Goal: Task Accomplishment & Management: Complete application form

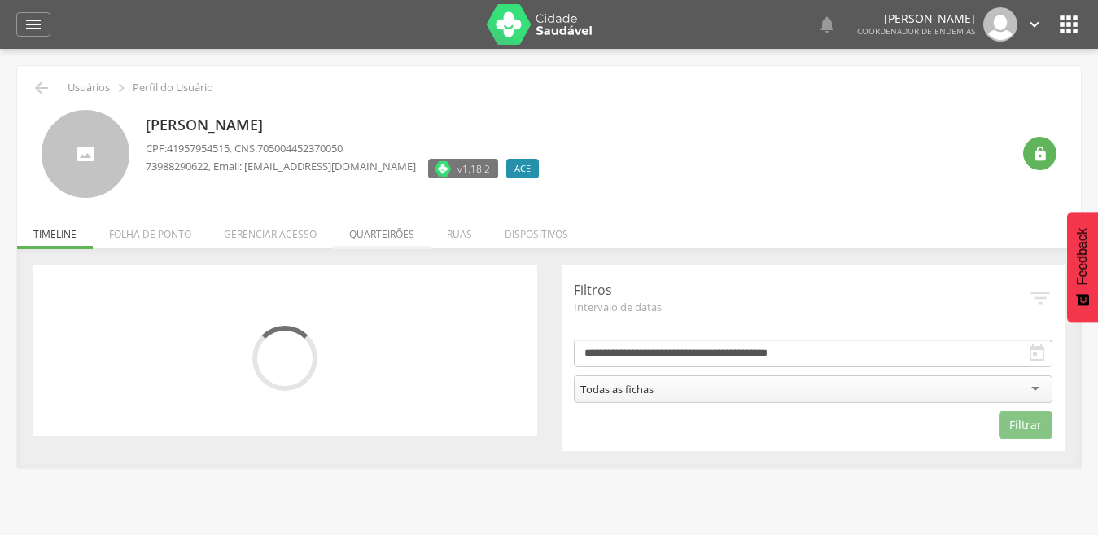
click at [387, 234] on li "Quarteirões" at bounding box center [382, 230] width 98 height 38
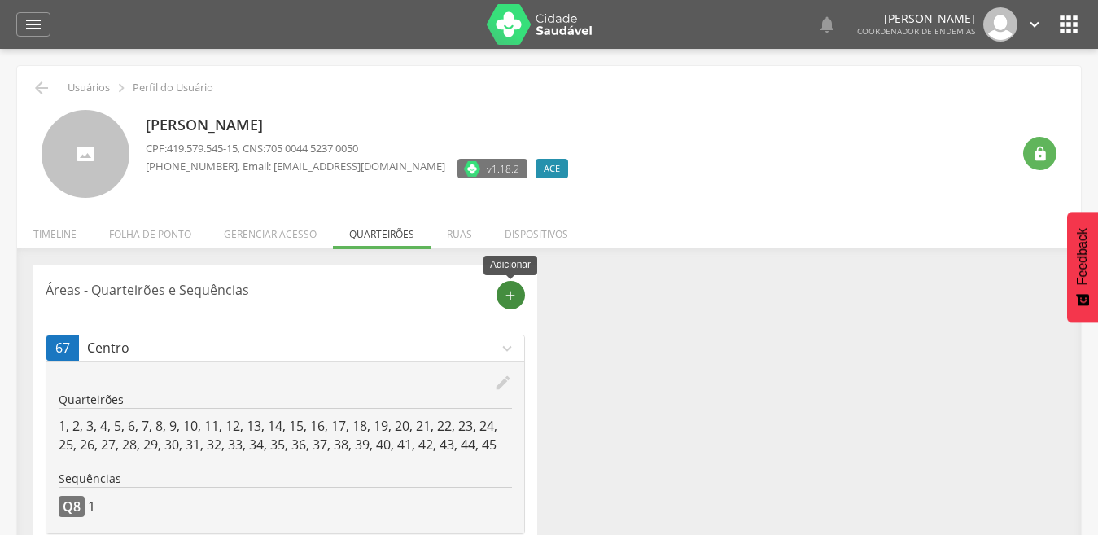
click at [509, 297] on icon "add" at bounding box center [510, 295] width 15 height 15
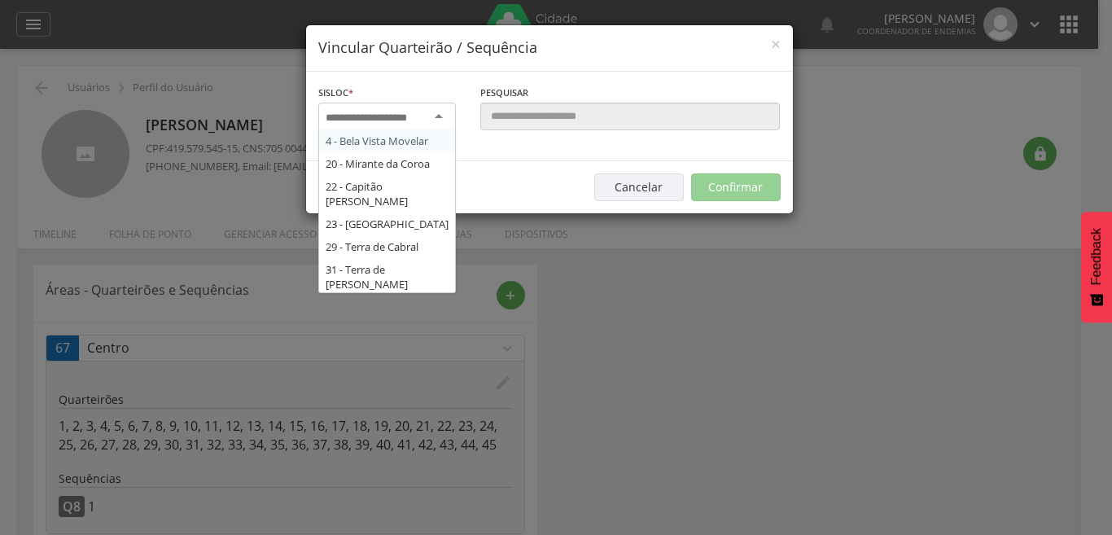
click at [435, 116] on div at bounding box center [387, 117] width 138 height 29
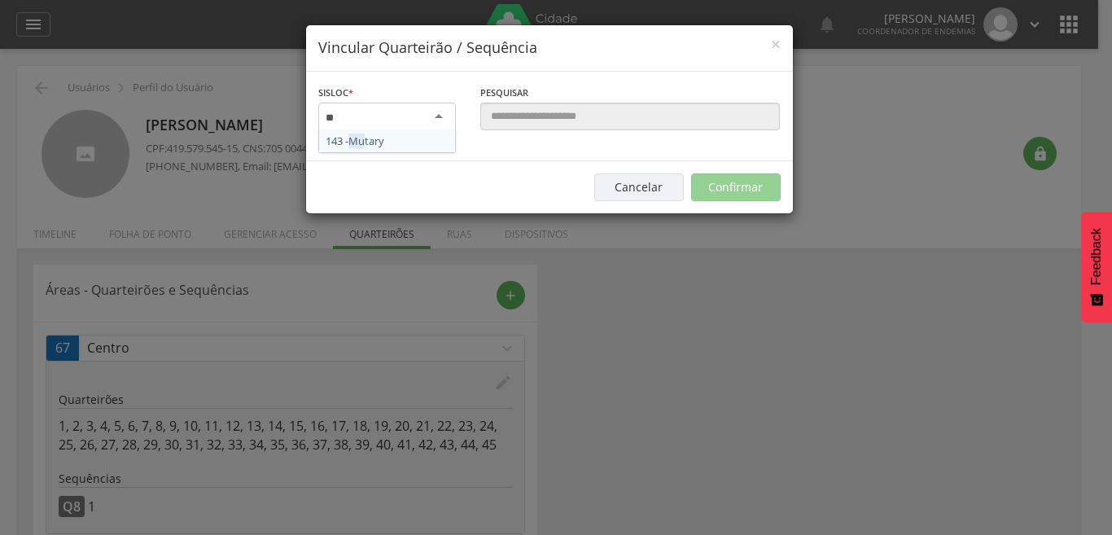
type input "***"
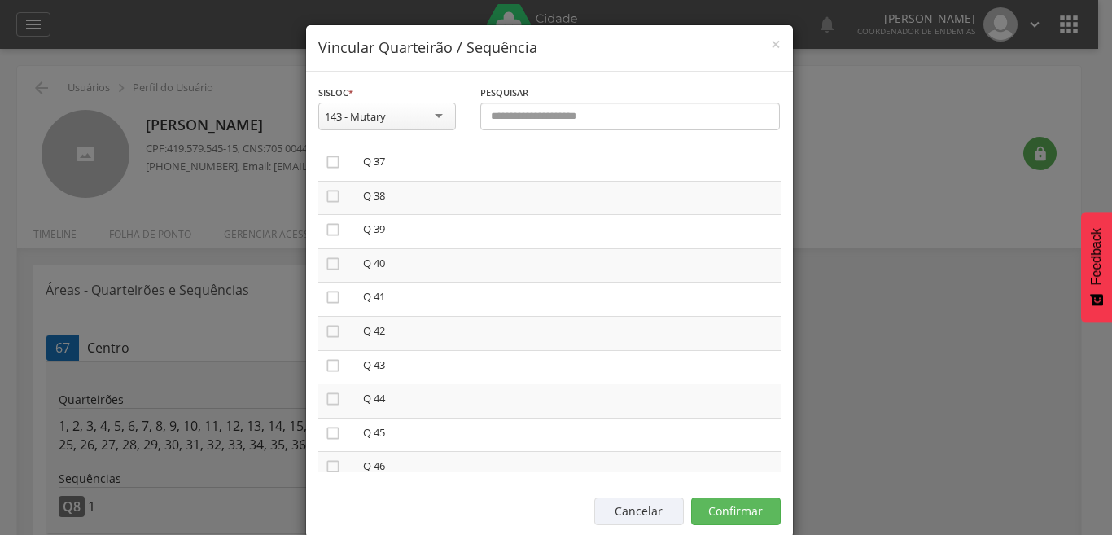
scroll to position [1270, 0]
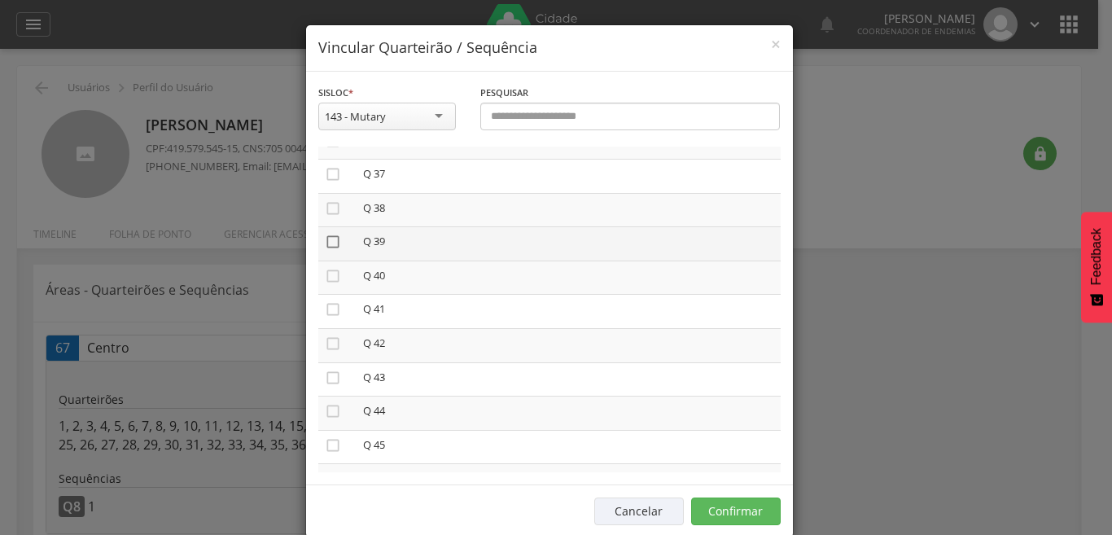
click at [325, 243] on icon "" at bounding box center [333, 242] width 16 height 16
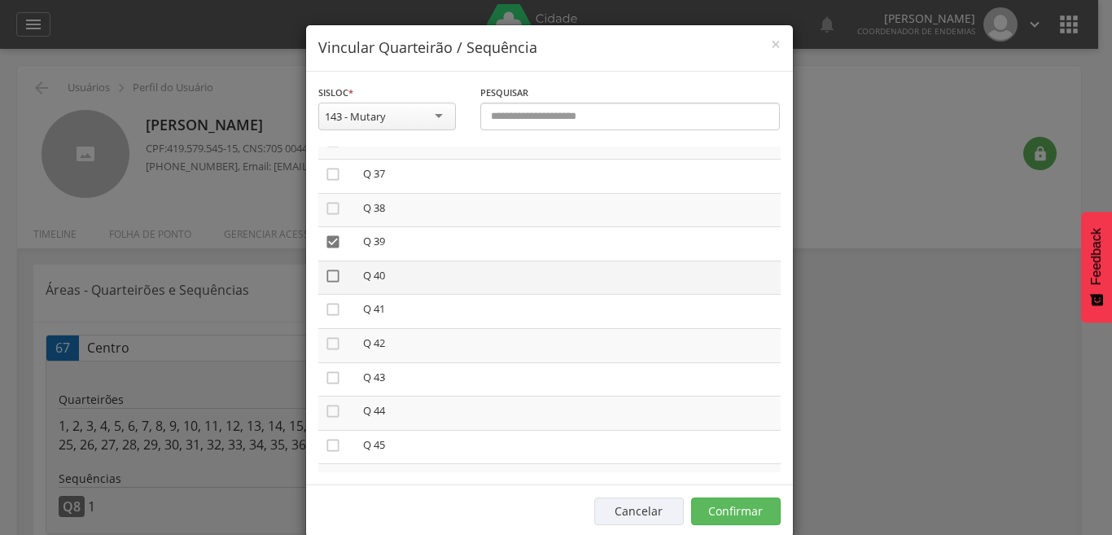
click at [325, 277] on icon "" at bounding box center [333, 276] width 16 height 16
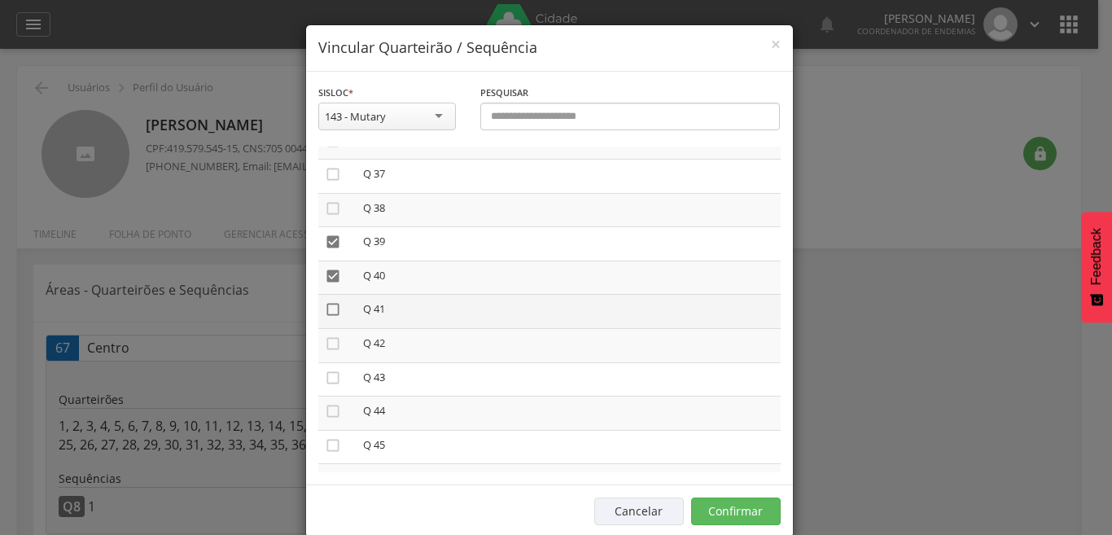
click at [325, 308] on icon "" at bounding box center [333, 309] width 16 height 16
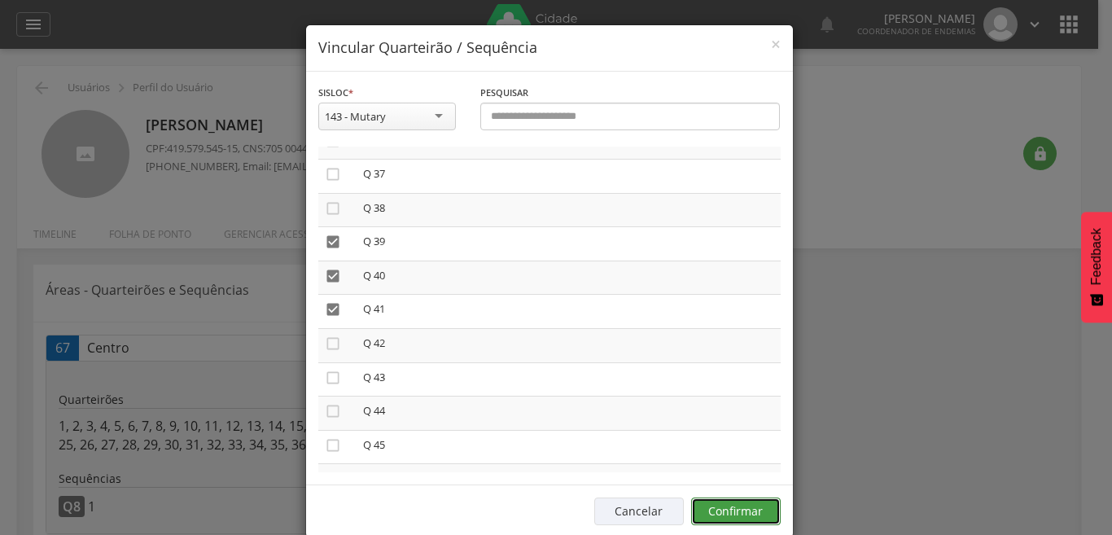
click at [749, 509] on button "Confirmar" at bounding box center [736, 511] width 90 height 28
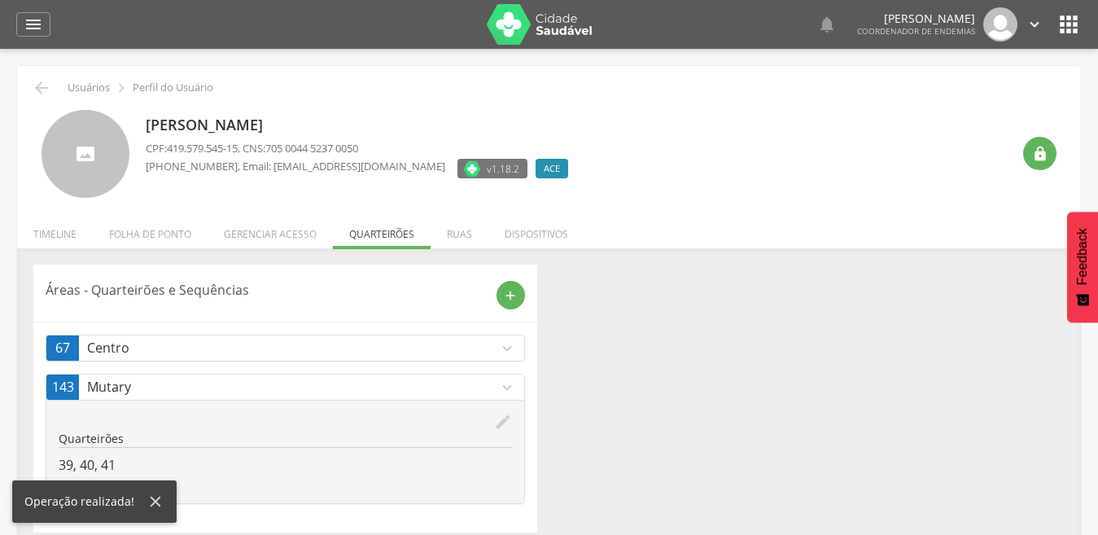
click at [505, 348] on icon "expand_more" at bounding box center [507, 348] width 18 height 18
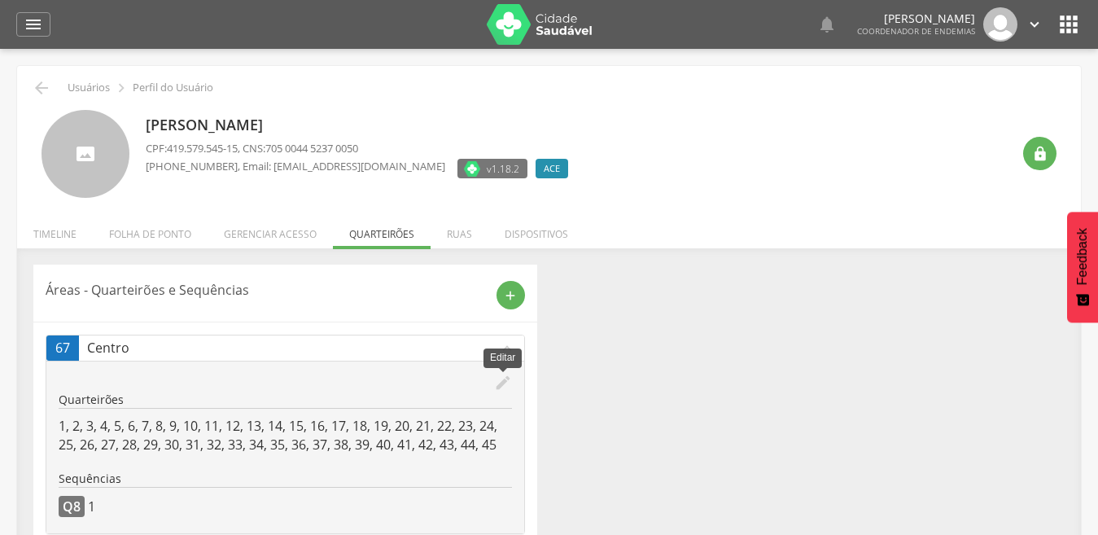
click at [501, 385] on icon "edit" at bounding box center [503, 383] width 18 height 18
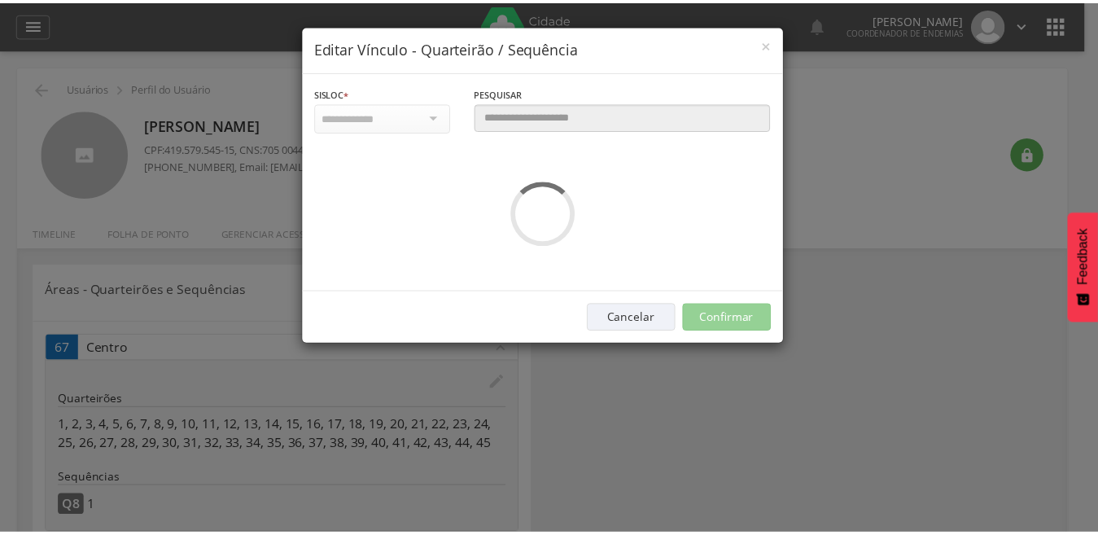
scroll to position [0, 0]
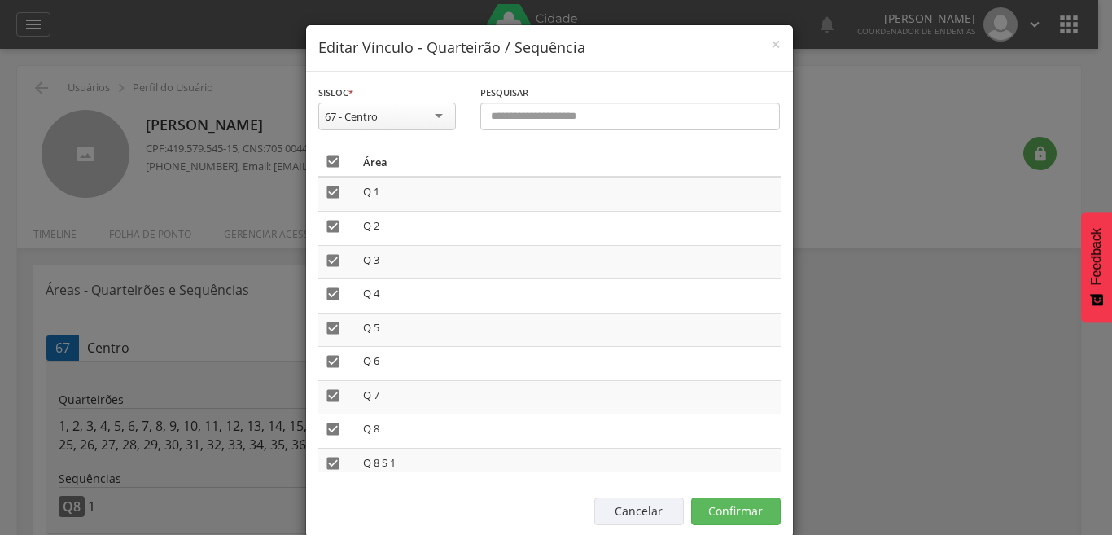
click at [330, 159] on icon "" at bounding box center [333, 161] width 16 height 16
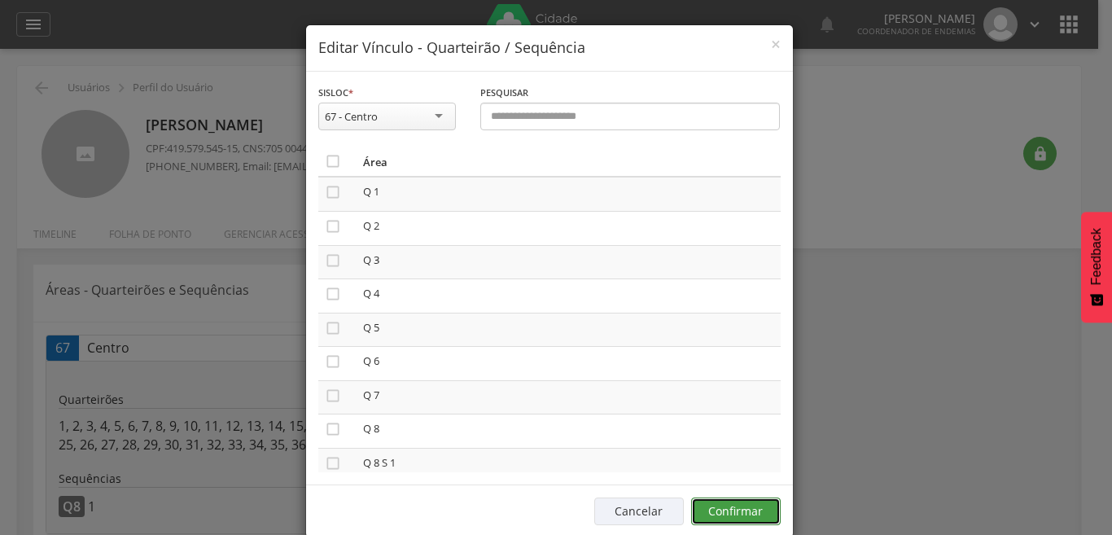
click at [723, 514] on button "Confirmar" at bounding box center [736, 511] width 90 height 28
